Goal: Answer question/provide support: Share knowledge or assist other users

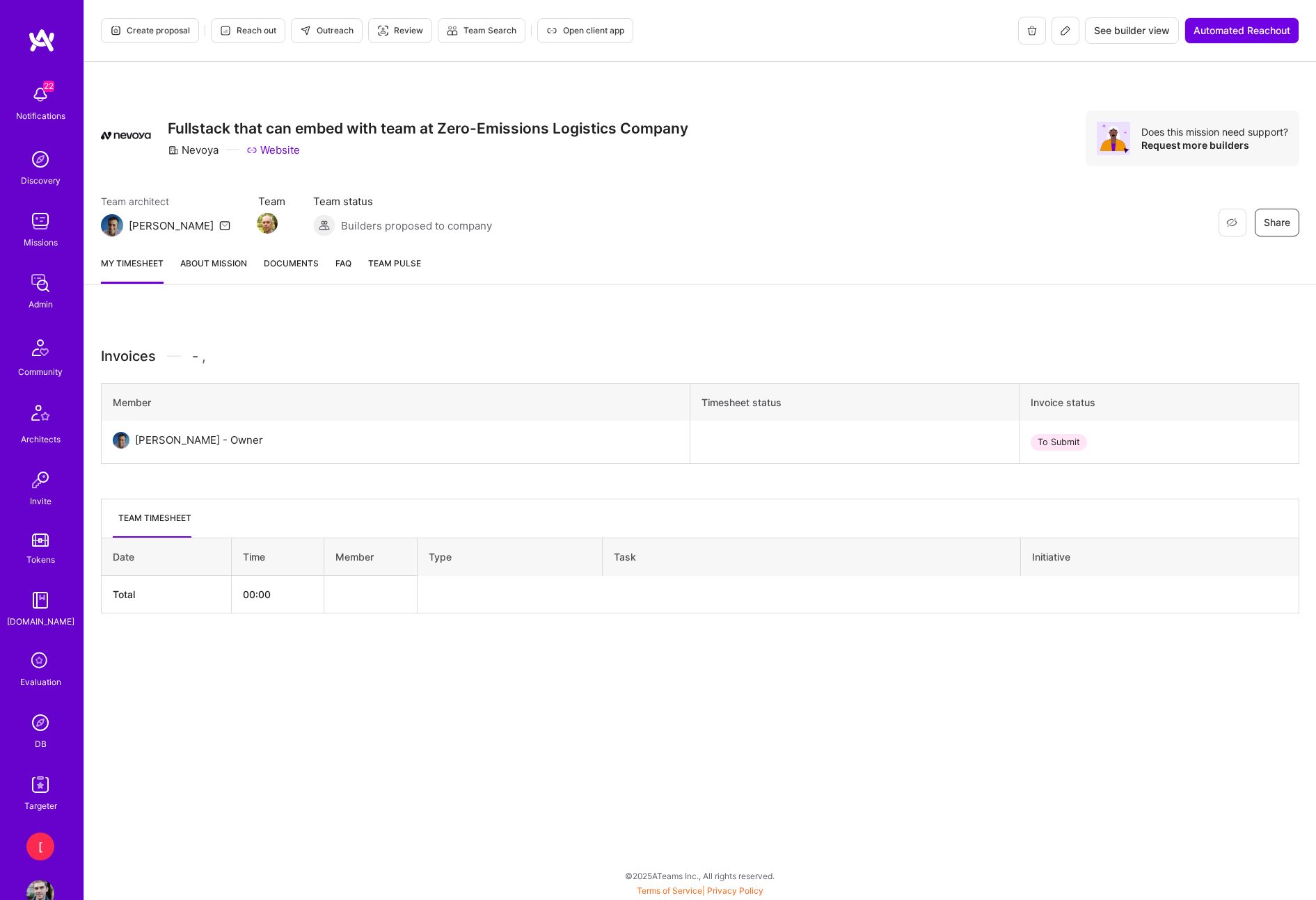
click at [238, 270] on link "About Mission" at bounding box center [213, 270] width 67 height 28
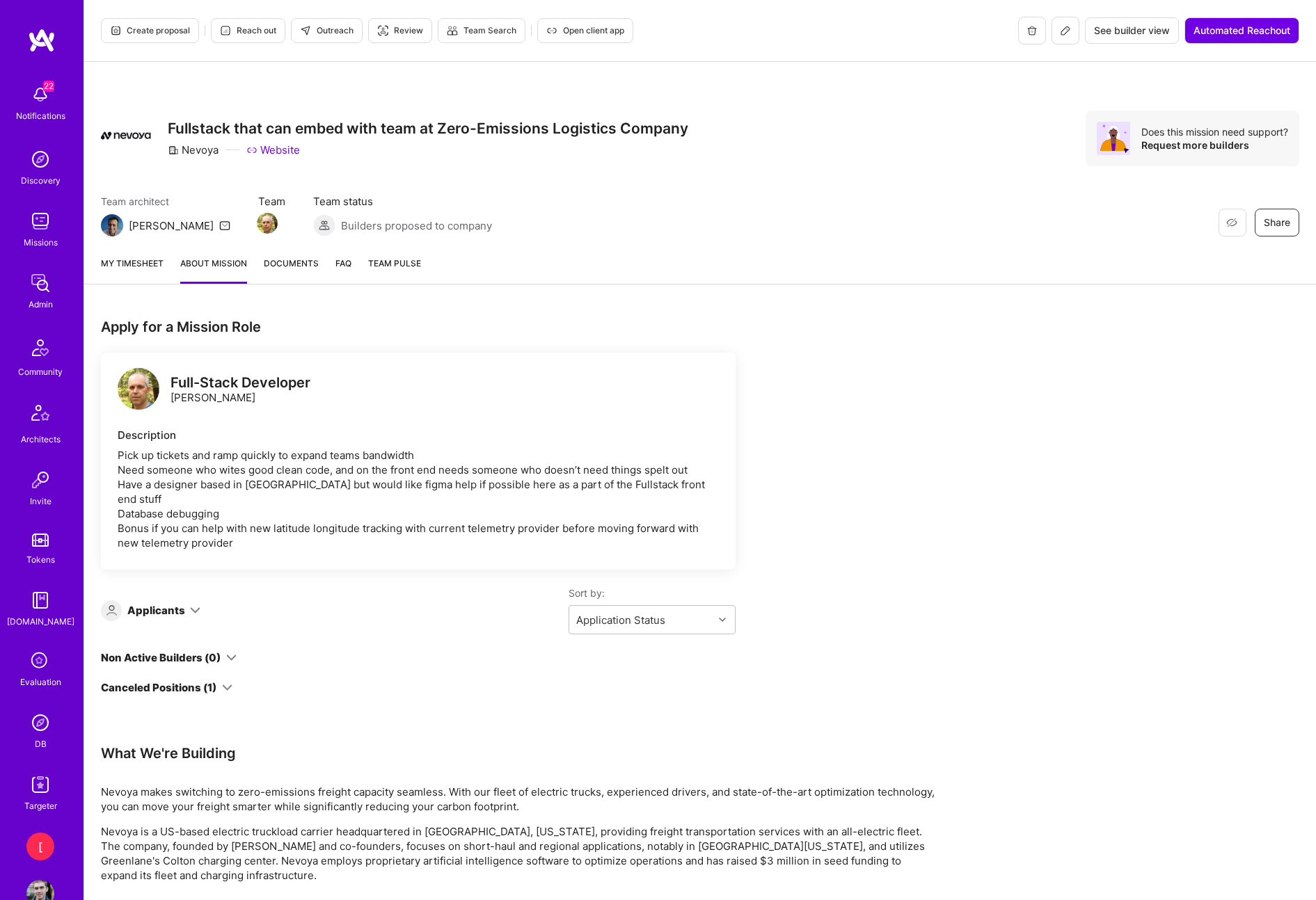
click at [44, 732] on img at bounding box center [40, 723] width 28 height 28
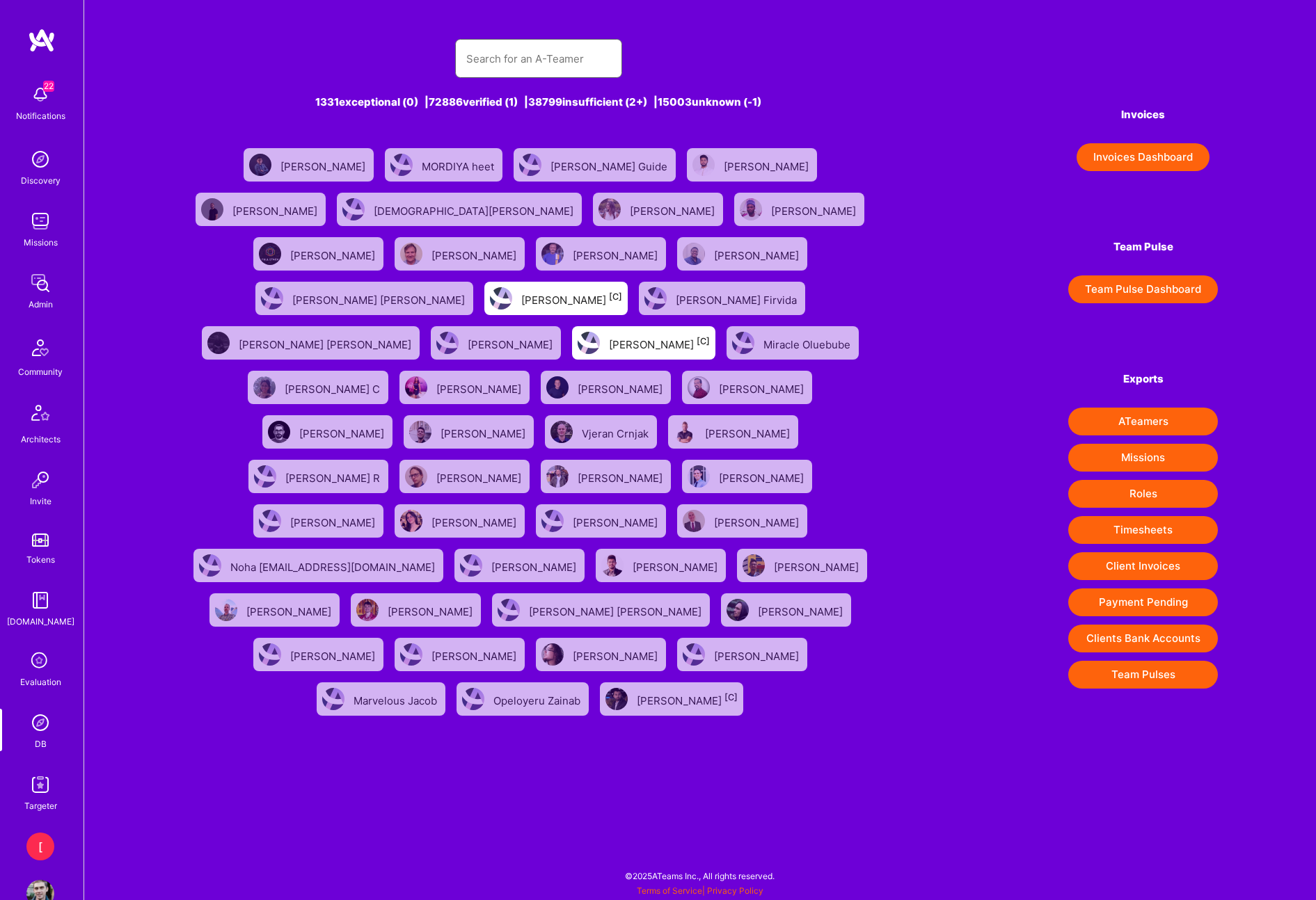
click at [540, 61] on input "text" at bounding box center [538, 59] width 144 height 36
paste input "ron8132@gmail.com"
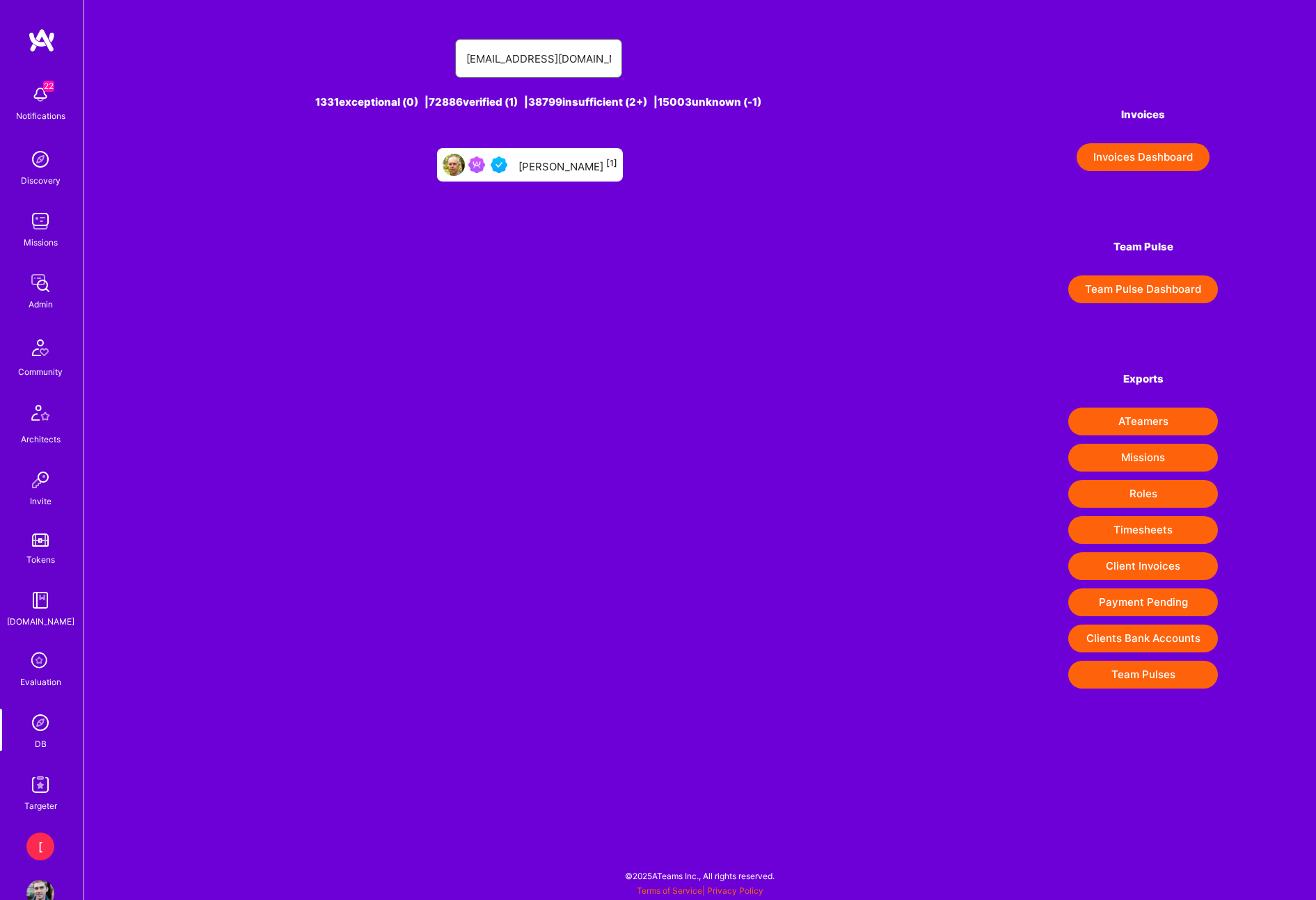
type input "ron8132@gmail.com"
click at [544, 174] on div "Ron Almog [1]" at bounding box center [530, 165] width 186 height 34
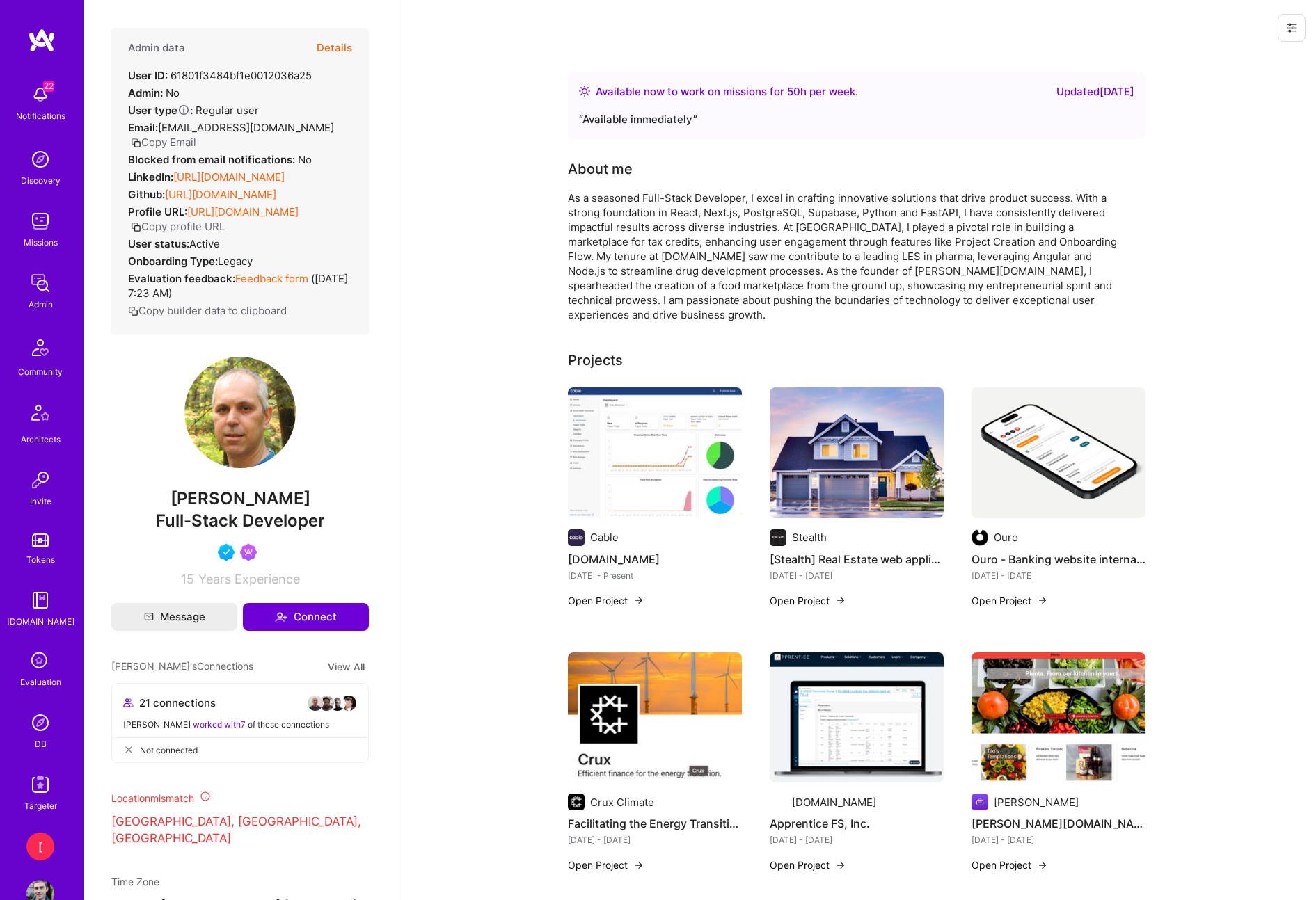
click at [1296, 31] on icon at bounding box center [1292, 28] width 11 height 11
click at [1233, 57] on button "Login as Ron" at bounding box center [1232, 60] width 147 height 36
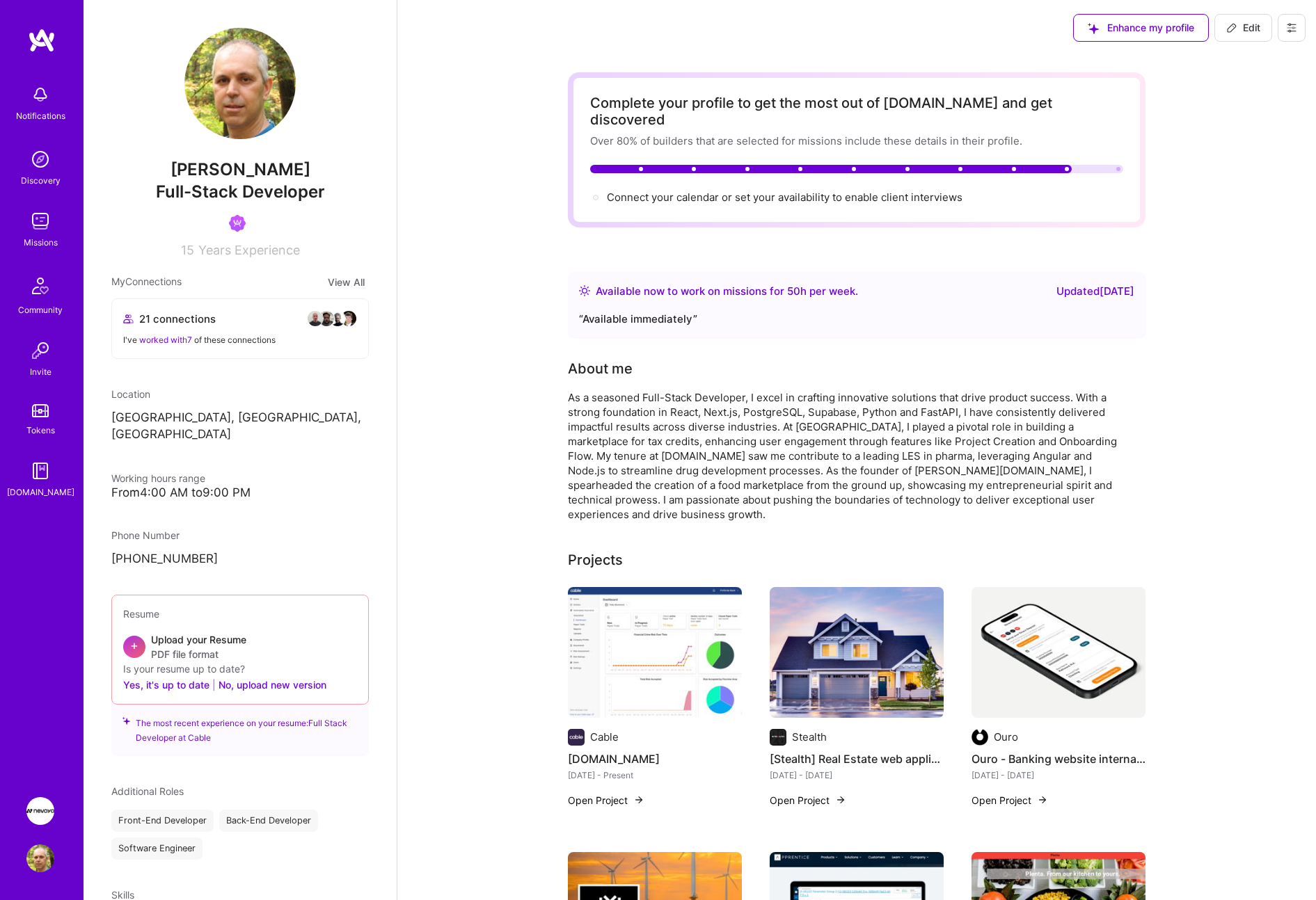
scroll to position [1, 0]
